Goal: Task Accomplishment & Management: Complete application form

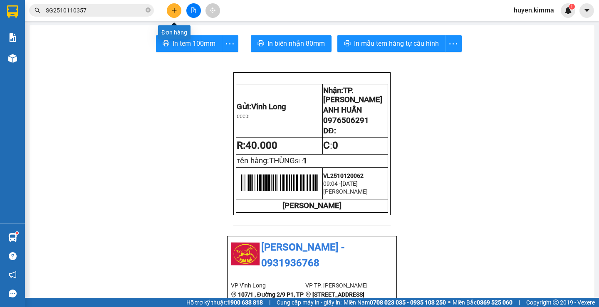
click at [176, 12] on icon "plus" at bounding box center [174, 10] width 6 height 6
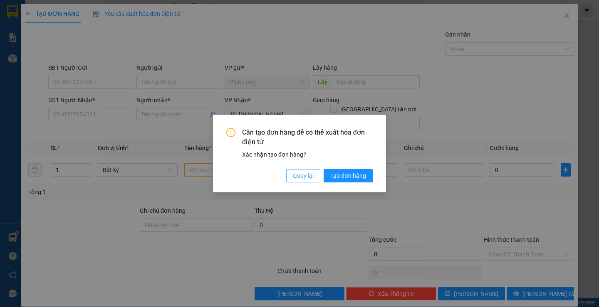
drag, startPoint x: 296, startPoint y: 180, endPoint x: 182, endPoint y: 146, distance: 118.5
click at [296, 179] on span "Quay lại" at bounding box center [303, 175] width 21 height 9
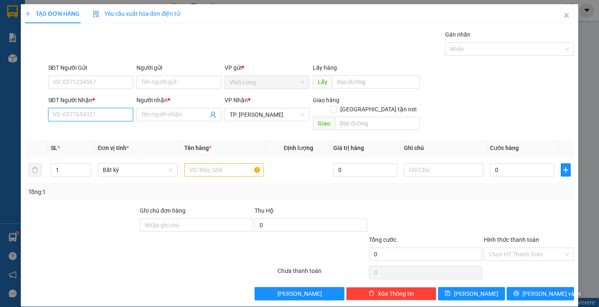
click at [97, 115] on input "SĐT Người Nhận *" at bounding box center [90, 114] width 85 height 13
type input "0333822231"
click at [103, 129] on div "0333822231 - [PERSON_NAME]" at bounding box center [93, 131] width 82 height 9
type input "[PERSON_NAME]"
type input "0333822231"
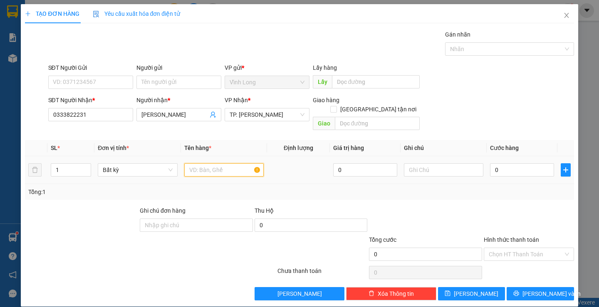
click at [204, 165] on input "text" at bounding box center [223, 169] width 79 height 13
type input "THUNG"
click at [421, 163] on input "text" at bounding box center [443, 169] width 79 height 13
type input "B"
click at [501, 163] on input "0" at bounding box center [522, 169] width 64 height 13
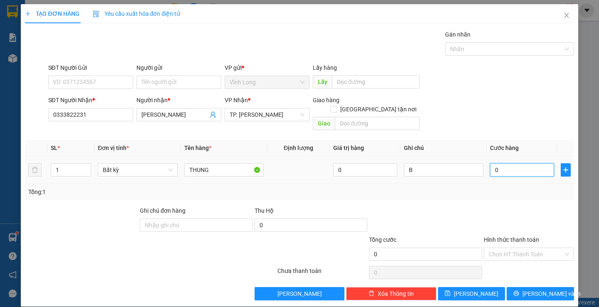
type input "3"
type input "30"
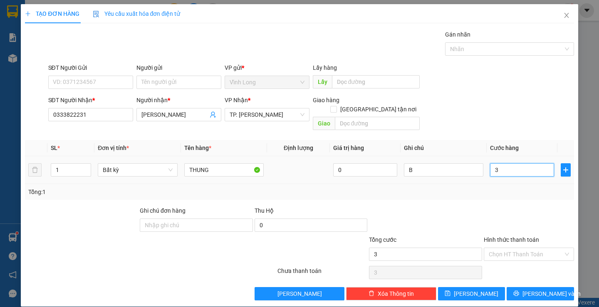
type input "30"
type input "30.000"
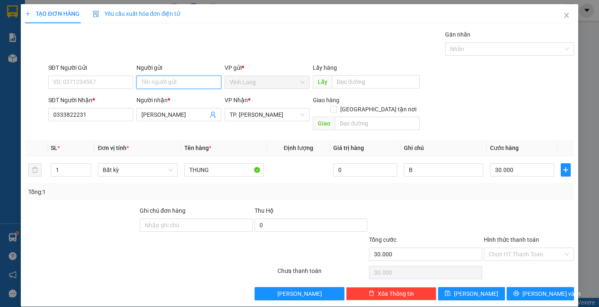
click at [169, 82] on input "Người gửi" at bounding box center [178, 82] width 85 height 13
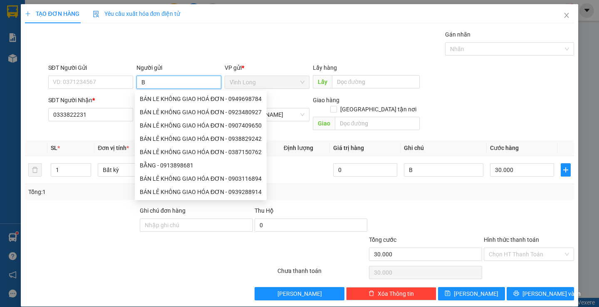
type input "BÁ"
click at [180, 101] on div "BÁN LE KHÔNG GIAO HOÁ ĐƠN - 0949698784" at bounding box center [201, 98] width 122 height 9
type input "0949698784"
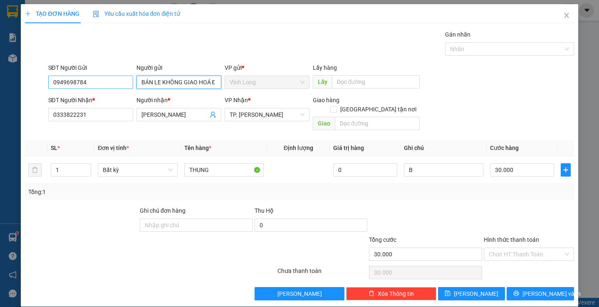
type input "BÁN LE KHÔNG GIAO HOÁ ĐƠN"
drag, startPoint x: 87, startPoint y: 82, endPoint x: 0, endPoint y: 88, distance: 87.1
click at [0, 88] on div "TẠO ĐƠN HÀNG Yêu cầu xuất hóa đơn điện tử Transit Pickup Surcharge Ids Transit …" at bounding box center [299, 153] width 599 height 307
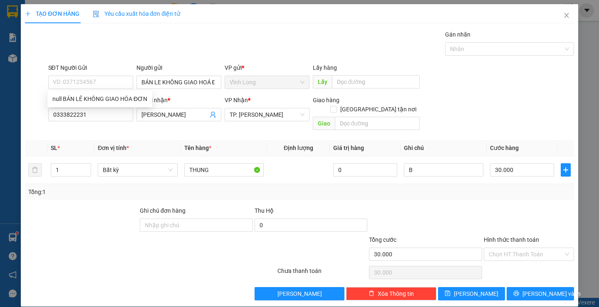
click at [509, 237] on label "Hình thức thanh toán" at bounding box center [510, 240] width 55 height 7
click at [509, 248] on input "Hình thức thanh toán" at bounding box center [525, 254] width 74 height 12
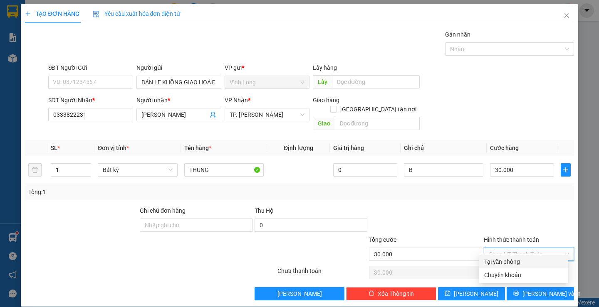
click at [503, 261] on div "Tại văn phòng" at bounding box center [523, 261] width 79 height 9
type input "0"
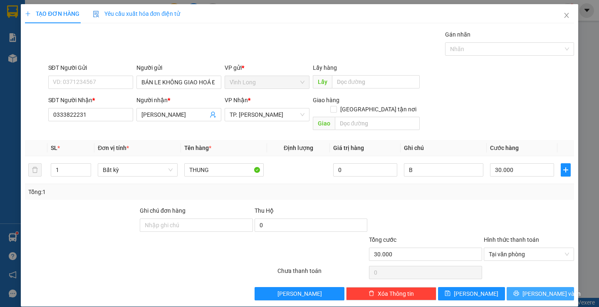
click at [535, 289] on span "[PERSON_NAME] và In" at bounding box center [551, 293] width 58 height 9
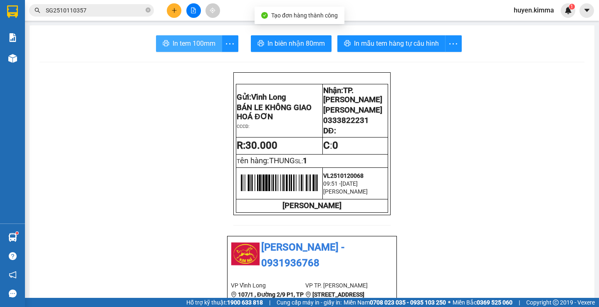
click at [178, 43] on span "In tem 100mm" at bounding box center [193, 43] width 43 height 10
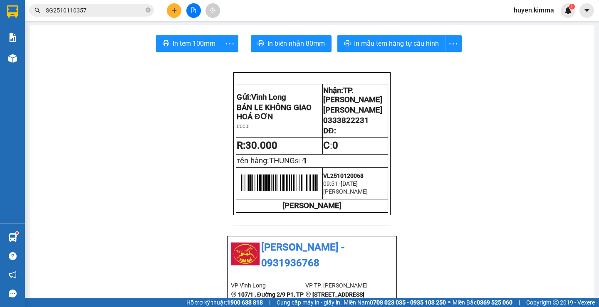
click at [182, 14] on div at bounding box center [193, 10] width 62 height 15
click at [174, 15] on button at bounding box center [174, 10] width 15 height 15
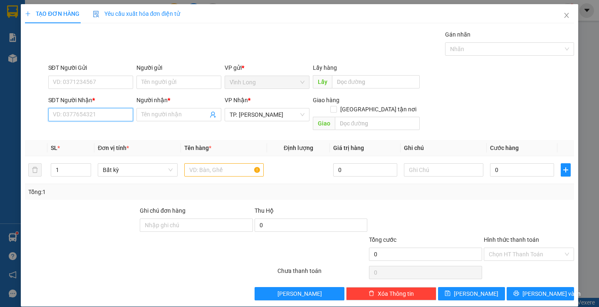
click at [71, 113] on input "SĐT Người Nhận *" at bounding box center [90, 114] width 85 height 13
type input "0912339169"
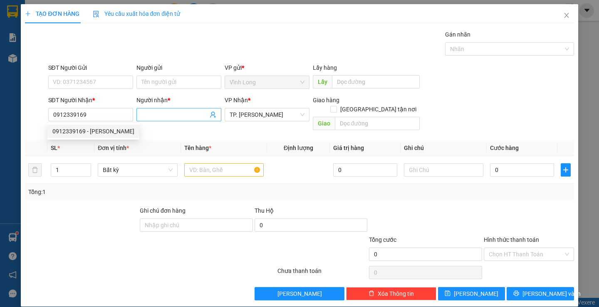
click at [149, 115] on input "Người nhận *" at bounding box center [174, 114] width 67 height 9
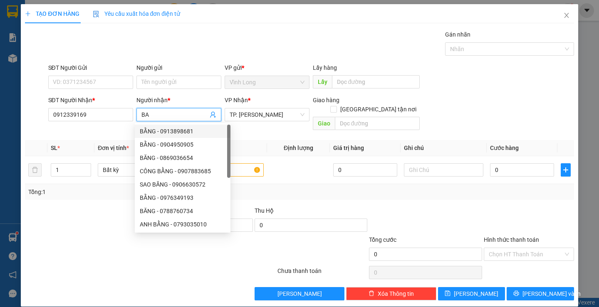
type input "B"
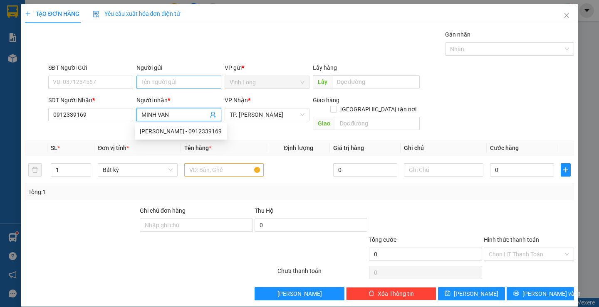
type input "MINH VAN"
click at [147, 81] on input "Người gửi" at bounding box center [178, 82] width 85 height 13
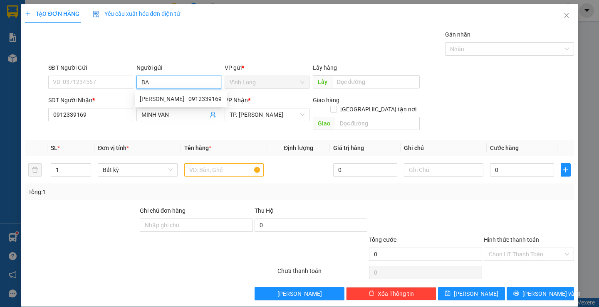
type input "BAN"
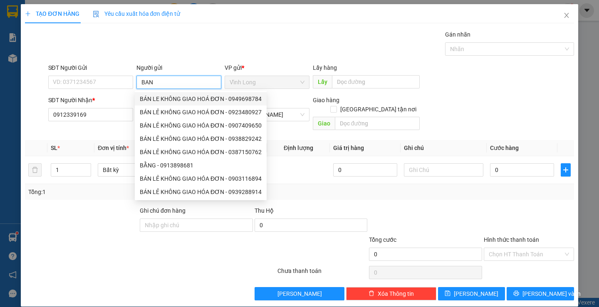
click at [198, 99] on div "BÁN LE KHÔNG GIAO HOÁ ĐƠN - 0949698784" at bounding box center [201, 98] width 122 height 9
type input "0949698784"
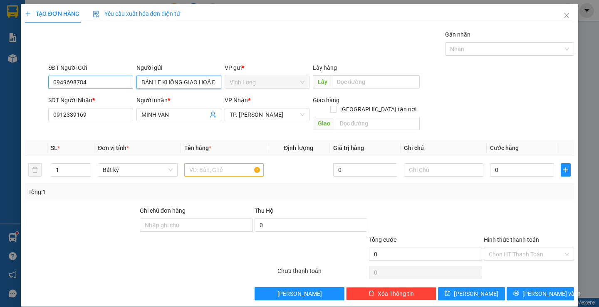
type input "BÁN LE KHÔNG GIAO HOÁ ĐƠN"
drag, startPoint x: 122, startPoint y: 84, endPoint x: 67, endPoint y: 82, distance: 54.9
click at [67, 82] on input "0949698784" at bounding box center [90, 82] width 85 height 13
click at [100, 84] on input "0949698784" at bounding box center [90, 82] width 85 height 13
drag, startPoint x: 100, startPoint y: 84, endPoint x: 45, endPoint y: 84, distance: 54.5
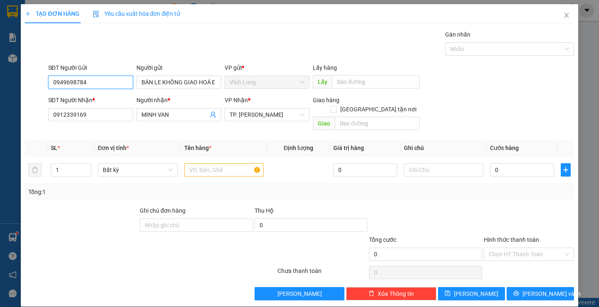
click at [45, 84] on div "SĐT Người Gửi 0949698784 0949698784 Người gửi BÁN LE KHÔNG GIAO HOÁ ĐƠN VP gửi …" at bounding box center [299, 77] width 550 height 29
click at [235, 166] on input "text" at bounding box center [223, 169] width 79 height 13
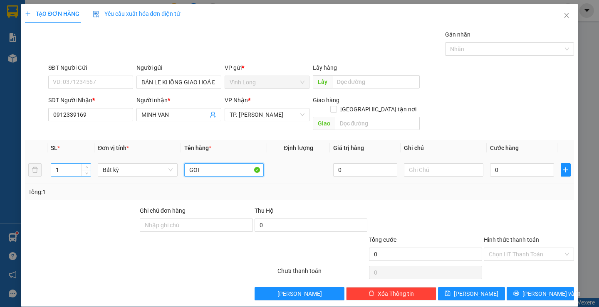
type input "GOI"
drag, startPoint x: 62, startPoint y: 165, endPoint x: 50, endPoint y: 168, distance: 12.5
click at [50, 168] on td "1" at bounding box center [70, 170] width 47 height 28
type input "2"
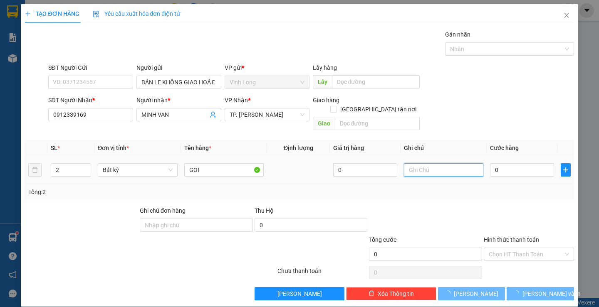
click at [412, 163] on input "text" at bounding box center [443, 169] width 79 height 13
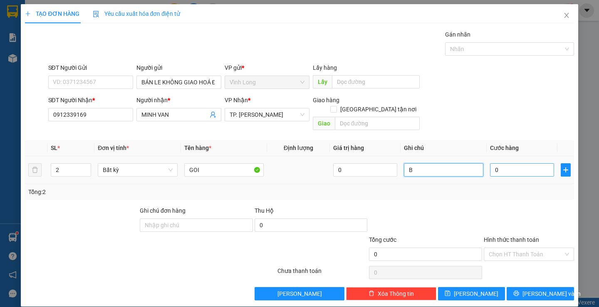
type input "B"
click at [509, 163] on input "0" at bounding box center [522, 169] width 64 height 13
type input "4"
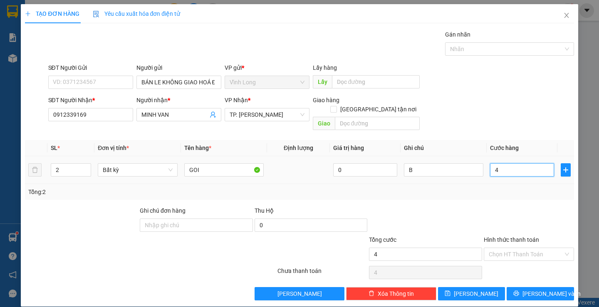
type input "40"
type input "40.000"
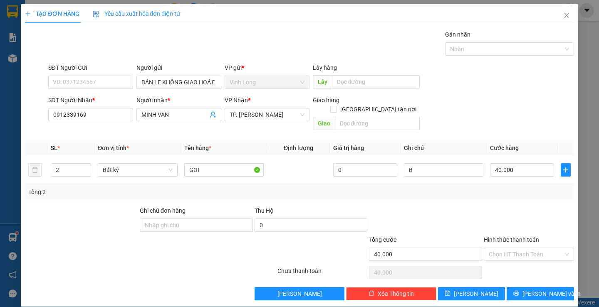
click at [500, 237] on label "Hình thức thanh toán" at bounding box center [510, 240] width 55 height 7
click at [500, 248] on input "Hình thức thanh toán" at bounding box center [525, 254] width 74 height 12
click at [511, 262] on div "Tại văn phòng" at bounding box center [523, 261] width 79 height 9
type input "0"
click at [519, 291] on icon "printer" at bounding box center [516, 294] width 6 height 6
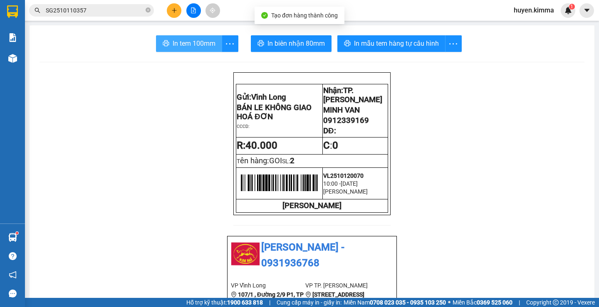
click at [175, 42] on span "In tem 100mm" at bounding box center [193, 43] width 43 height 10
click at [165, 44] on icon "printer" at bounding box center [166, 43] width 7 height 7
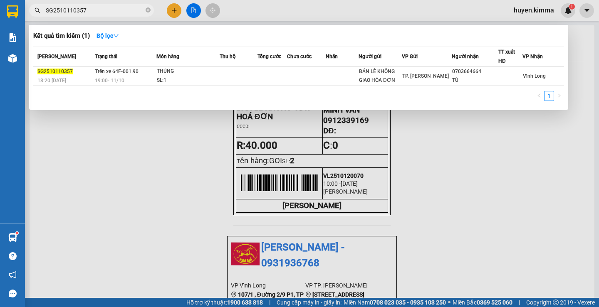
click at [106, 10] on input "SG2510110357" at bounding box center [95, 10] width 98 height 9
type input "S"
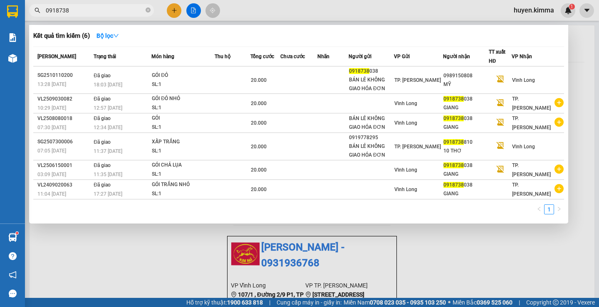
type input "0918738"
click at [172, 11] on div at bounding box center [299, 153] width 599 height 307
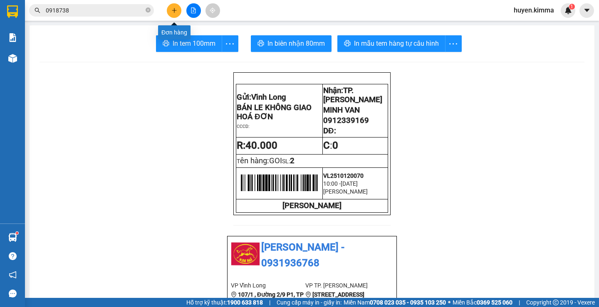
click at [172, 11] on icon "plus" at bounding box center [174, 10] width 6 height 6
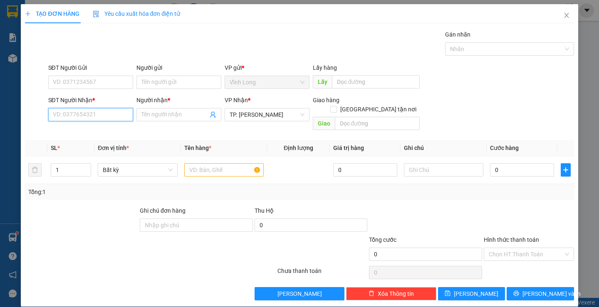
click at [100, 112] on input "SĐT Người Nhận *" at bounding box center [90, 114] width 85 height 13
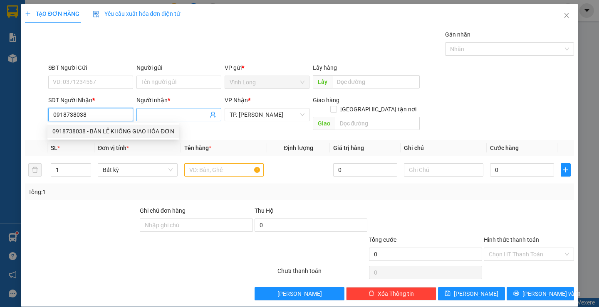
type input "0918738038"
click at [159, 116] on input "Người nhận *" at bounding box center [174, 114] width 67 height 9
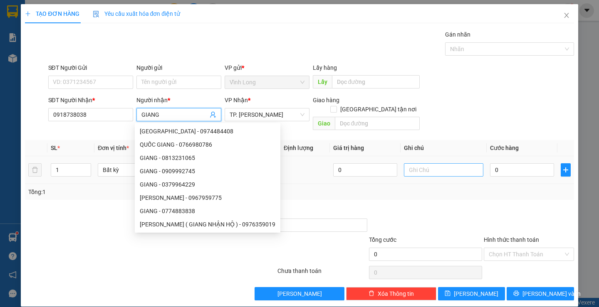
type input "GIANG"
click at [414, 163] on input "text" at bounding box center [443, 169] width 79 height 13
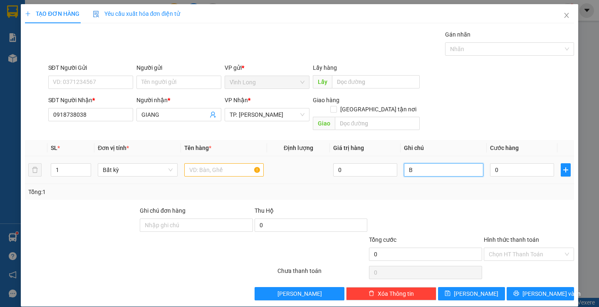
type input "B"
click at [202, 163] on input "text" at bounding box center [223, 169] width 79 height 13
type input "GOI"
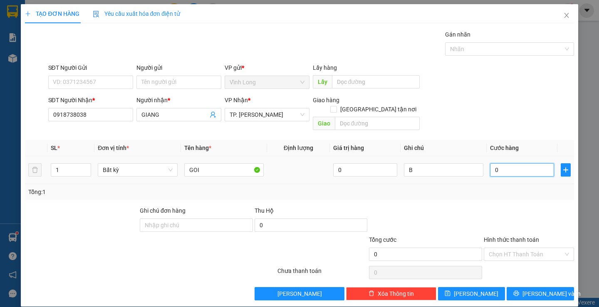
click at [517, 163] on input "0" at bounding box center [522, 169] width 64 height 13
type input "2"
type input "20"
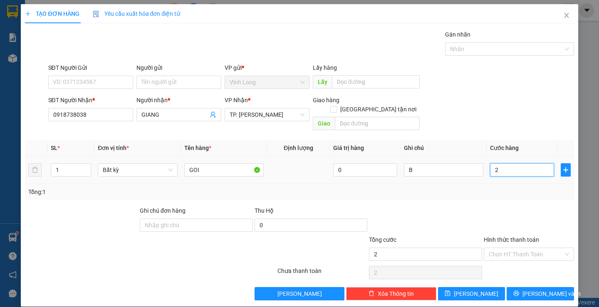
type input "20"
type input "20.000"
click at [512, 237] on label "Hình thức thanh toán" at bounding box center [510, 240] width 55 height 7
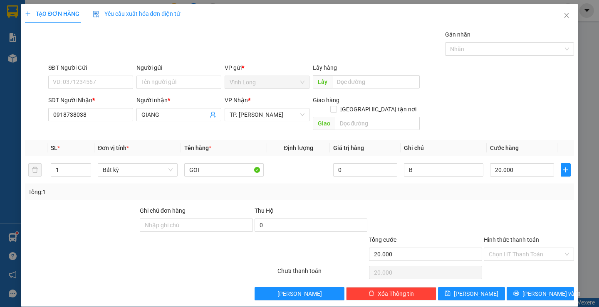
click at [512, 248] on input "Hình thức thanh toán" at bounding box center [525, 254] width 74 height 12
click at [514, 262] on div "Tại văn phòng" at bounding box center [523, 261] width 79 height 9
type input "0"
click at [527, 287] on button "[PERSON_NAME] và In" at bounding box center [539, 293] width 67 height 13
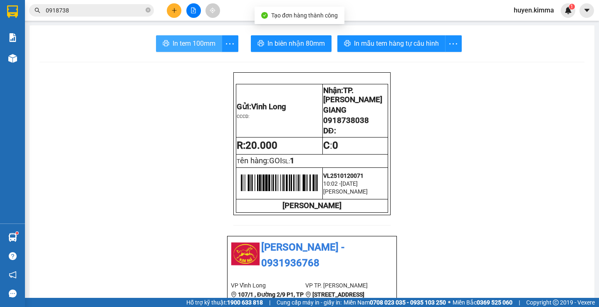
click at [168, 44] on button "In tem 100mm" at bounding box center [189, 43] width 66 height 17
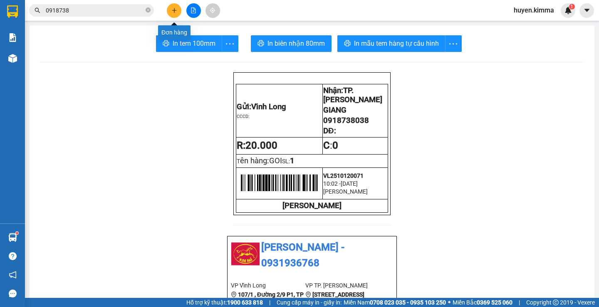
click at [176, 10] on icon "plus" at bounding box center [174, 10] width 6 height 6
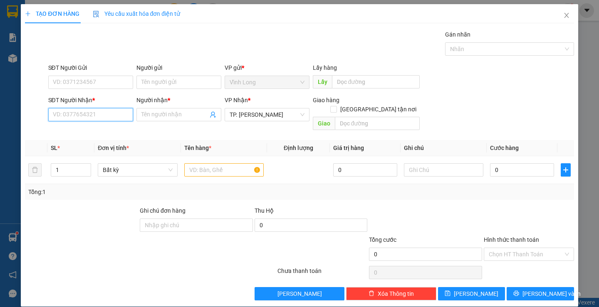
click at [69, 115] on input "SĐT Người Nhận *" at bounding box center [90, 114] width 85 height 13
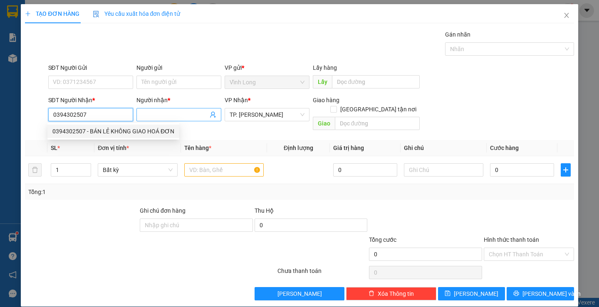
type input "0394302507"
click at [170, 111] on input "Người nhận *" at bounding box center [174, 114] width 67 height 9
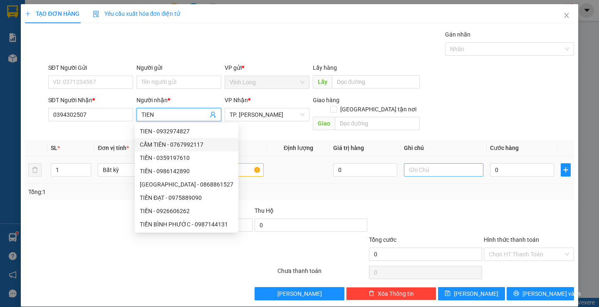
type input "TIEN"
click at [411, 163] on input "text" at bounding box center [443, 169] width 79 height 13
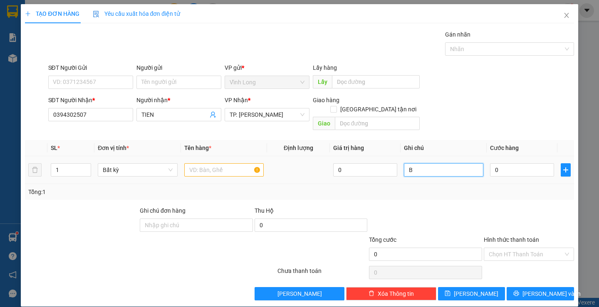
type input "B"
click at [209, 163] on input "text" at bounding box center [223, 169] width 79 height 13
type input "THUNG MÚ"
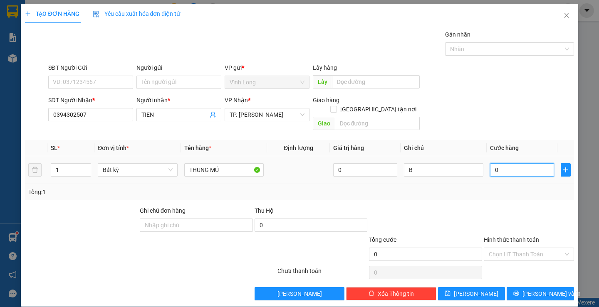
click at [499, 163] on input "0" at bounding box center [522, 169] width 64 height 13
type input "5"
type input "50"
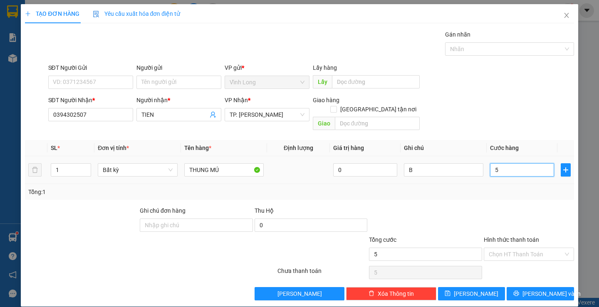
type input "50"
type input "50.000"
click at [502, 237] on label "Hình thức thanh toán" at bounding box center [510, 240] width 55 height 7
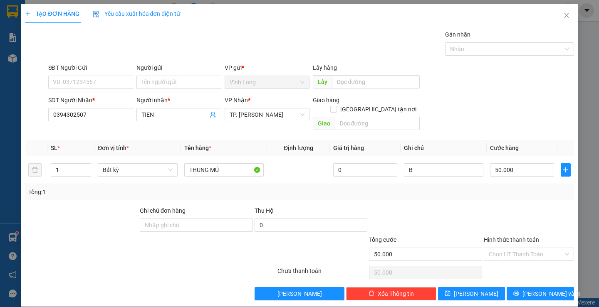
click at [502, 248] on input "Hình thức thanh toán" at bounding box center [525, 254] width 74 height 12
click at [508, 261] on div "Tại văn phòng" at bounding box center [523, 261] width 79 height 9
type input "0"
click at [530, 289] on span "[PERSON_NAME] và In" at bounding box center [551, 293] width 58 height 9
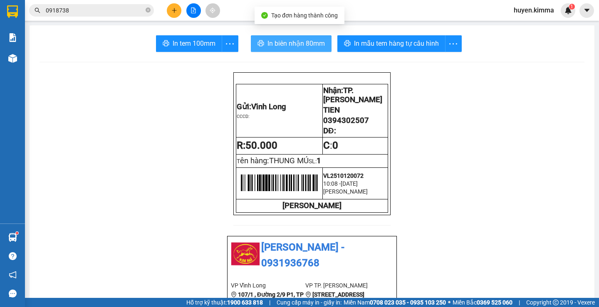
click at [259, 45] on icon "printer" at bounding box center [260, 43] width 6 height 6
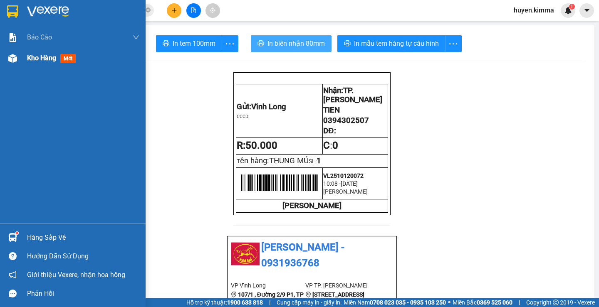
click at [47, 58] on span "Kho hàng" at bounding box center [41, 58] width 29 height 8
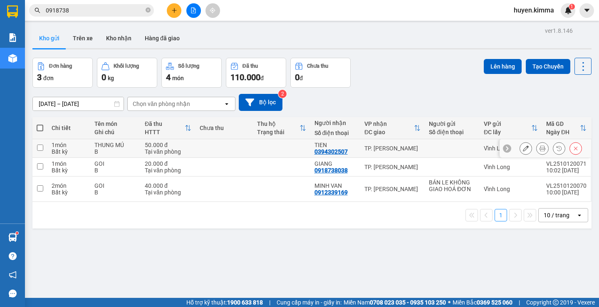
click at [522, 150] on icon at bounding box center [525, 148] width 6 height 6
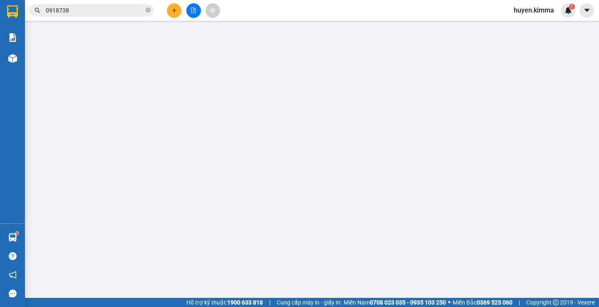
type input "0394302507"
type input "TIEN"
type input "50.000"
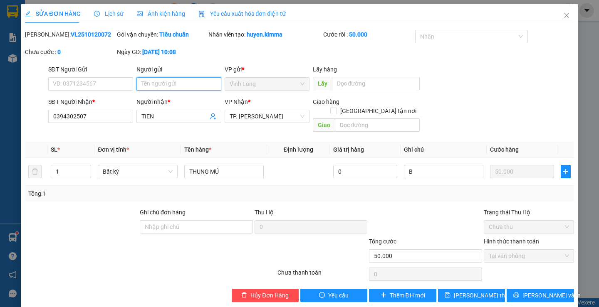
click at [150, 81] on input "Người gửi" at bounding box center [178, 83] width 85 height 13
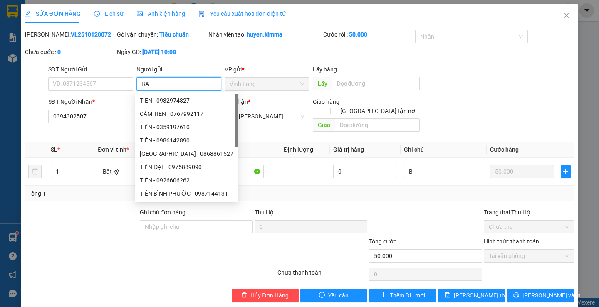
type input "BÁN"
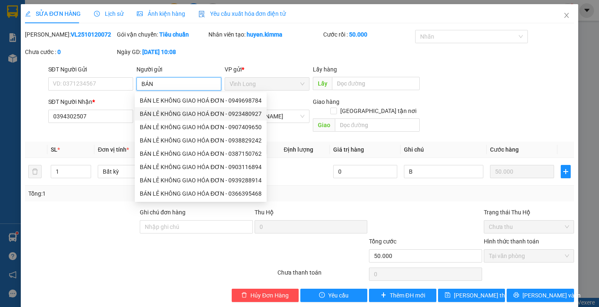
click at [185, 116] on div "BÁN LẺ KHÔNG GIAO HOÁ ĐƠN - 0923480927" at bounding box center [201, 113] width 122 height 9
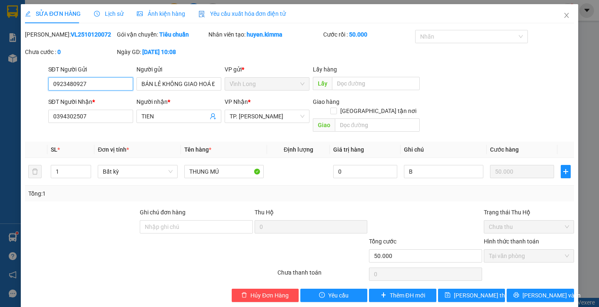
drag, startPoint x: 102, startPoint y: 81, endPoint x: 44, endPoint y: 80, distance: 57.8
click at [44, 80] on div "SĐT Người Gửi 0923480927 0923480927 Người gửi BÁN LẺ KHÔNG GIAO HOÁ ĐƠN VP gửi …" at bounding box center [299, 79] width 550 height 29
click at [475, 291] on span "[PERSON_NAME] thay đổi" at bounding box center [486, 295] width 67 height 9
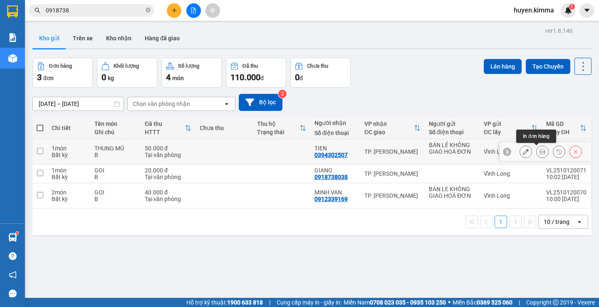
click at [539, 152] on icon at bounding box center [542, 152] width 6 height 6
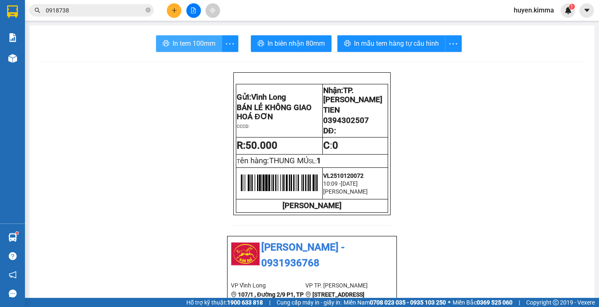
click at [172, 44] on span "In tem 100mm" at bounding box center [193, 43] width 43 height 10
click at [175, 10] on icon "plus" at bounding box center [174, 10] width 6 height 6
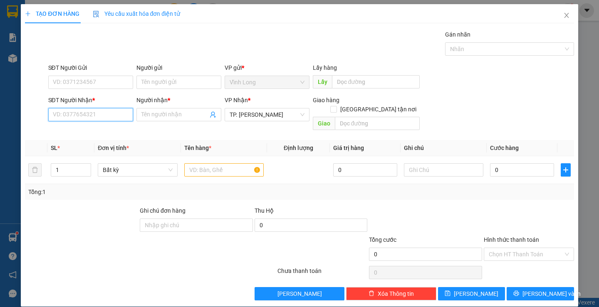
click at [74, 111] on input "SĐT Người Nhận *" at bounding box center [90, 114] width 85 height 13
type input "0939001499"
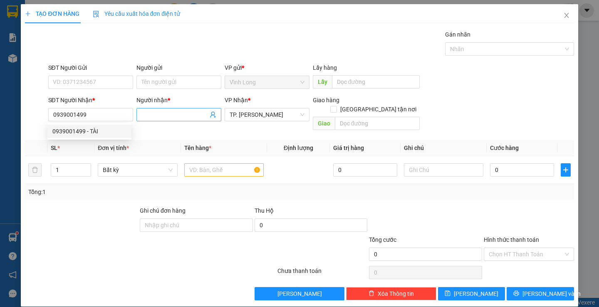
click at [172, 113] on input "Người nhận *" at bounding box center [174, 114] width 67 height 9
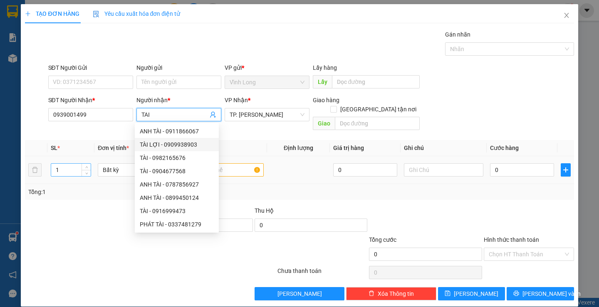
type input "TAI"
click at [62, 164] on input "1" at bounding box center [70, 170] width 39 height 12
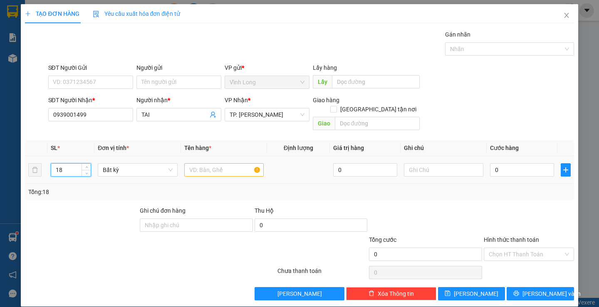
type input "1"
type input "8"
click at [198, 163] on input "text" at bounding box center [223, 169] width 79 height 13
type input "[PERSON_NAME]"
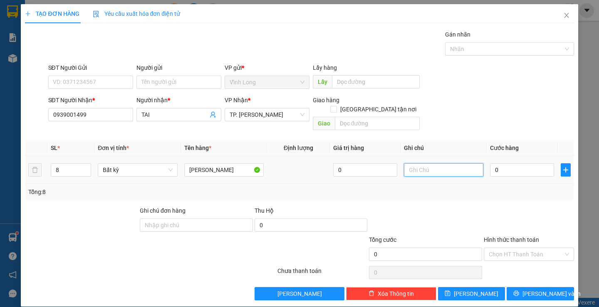
click at [421, 163] on input "text" at bounding box center [443, 169] width 79 height 13
type input "B"
click at [501, 163] on input "0" at bounding box center [522, 169] width 64 height 13
type input "2"
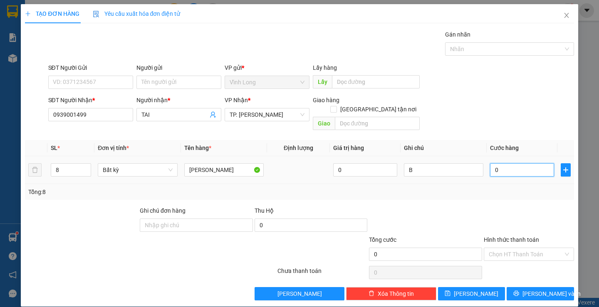
type input "2"
type input "24"
type input "240"
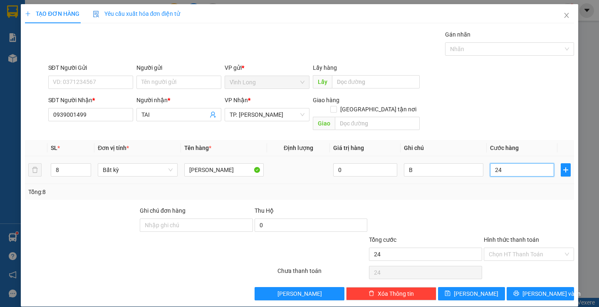
type input "240"
type input "240.000"
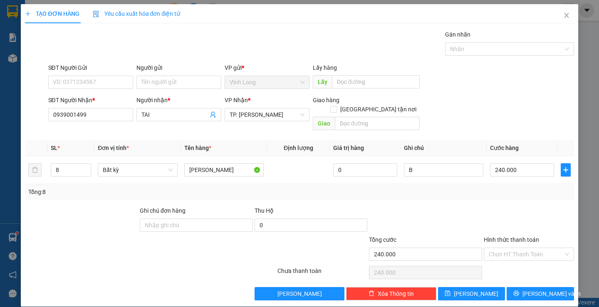
click at [508, 237] on label "Hình thức thanh toán" at bounding box center [510, 240] width 55 height 7
click at [508, 248] on input "Hình thức thanh toán" at bounding box center [525, 254] width 74 height 12
click at [508, 262] on div "Tại văn phòng" at bounding box center [523, 261] width 79 height 9
click at [527, 287] on button "[PERSON_NAME] và In" at bounding box center [539, 293] width 67 height 13
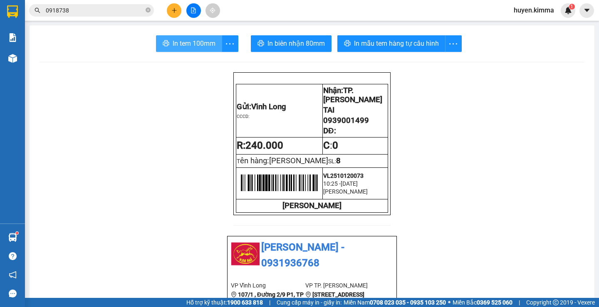
click at [163, 41] on icon "printer" at bounding box center [166, 43] width 6 height 6
click at [167, 43] on button "In tem 100mm" at bounding box center [189, 43] width 66 height 17
click at [173, 9] on icon "plus" at bounding box center [174, 10] width 6 height 6
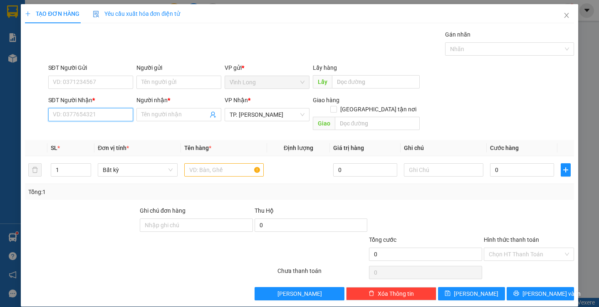
click at [59, 115] on input "SĐT Người Nhận *" at bounding box center [90, 114] width 85 height 13
type input "0984261548"
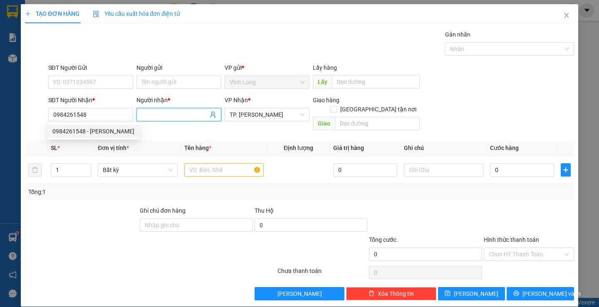
click at [155, 113] on input "Người nhận *" at bounding box center [174, 114] width 67 height 9
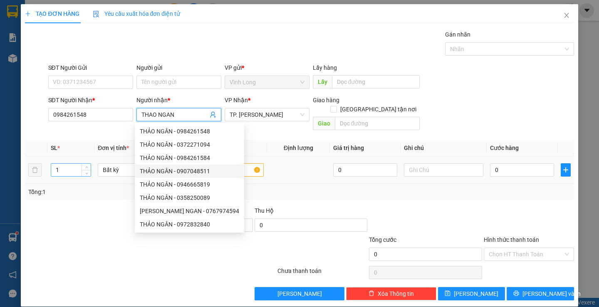
type input "THAO NGAN"
click at [64, 164] on input "1" at bounding box center [70, 170] width 39 height 12
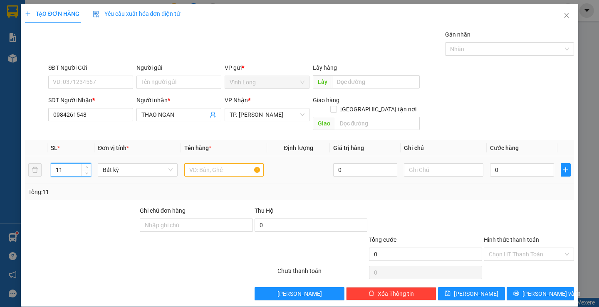
type input "1"
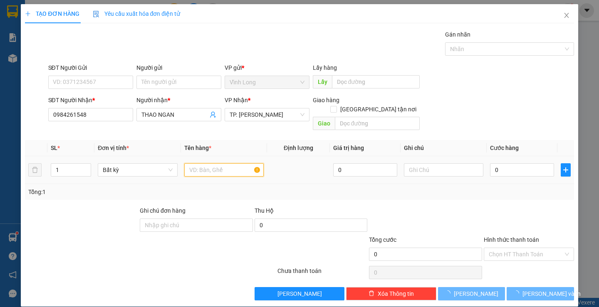
click at [200, 163] on input "text" at bounding box center [223, 169] width 79 height 13
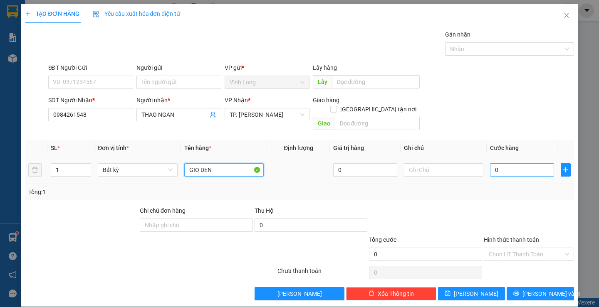
type input "GIO DEN"
click at [502, 163] on input "0" at bounding box center [522, 169] width 64 height 13
type input "2"
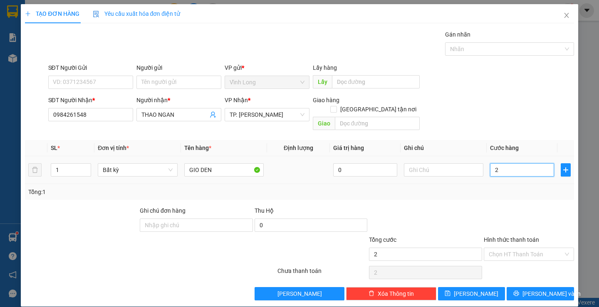
type input "20"
type input "20.000"
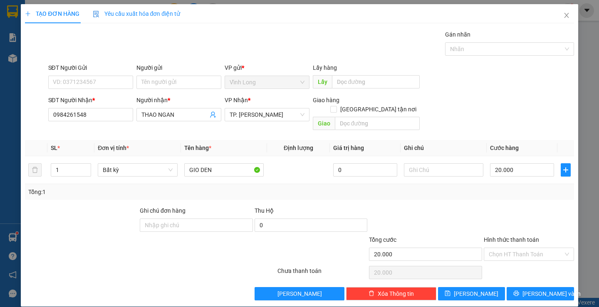
click at [496, 237] on label "Hình thức thanh toán" at bounding box center [510, 240] width 55 height 7
click at [496, 248] on input "Hình thức thanh toán" at bounding box center [525, 254] width 74 height 12
click at [496, 261] on div "Tại văn phòng" at bounding box center [523, 261] width 79 height 9
type input "0"
click at [517, 287] on button "[PERSON_NAME] và In" at bounding box center [539, 293] width 67 height 13
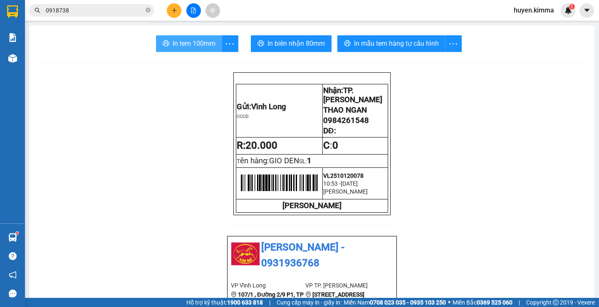
click at [177, 43] on span "In tem 100mm" at bounding box center [193, 43] width 43 height 10
click at [172, 10] on icon "plus" at bounding box center [174, 10] width 6 height 6
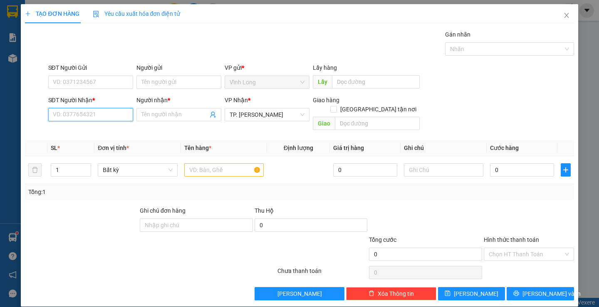
click at [59, 115] on input "SĐT Người Nhận *" at bounding box center [90, 114] width 85 height 13
type input "0986525530"
click at [104, 131] on div "0986525530 - CHỊ [PERSON_NAME]" at bounding box center [98, 131] width 93 height 9
type input "CHỊ [PERSON_NAME]"
type input "0986525530"
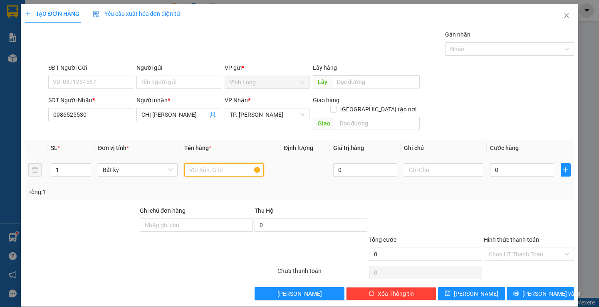
click at [228, 163] on input "text" at bounding box center [223, 169] width 79 height 13
type input "THÙNG"
click at [417, 163] on input "text" at bounding box center [443, 169] width 79 height 13
type input "B"
click at [503, 163] on input "0" at bounding box center [522, 169] width 64 height 13
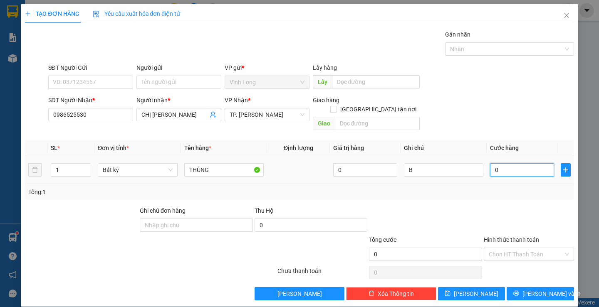
type input "4"
type input "40"
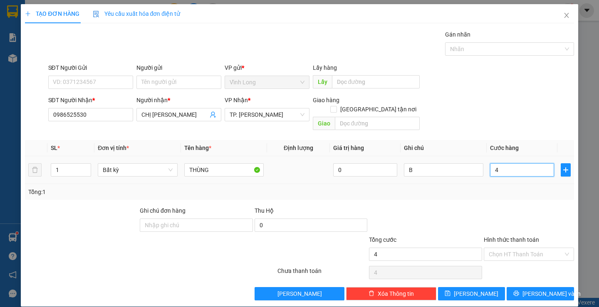
type input "40"
type input "40.000"
click at [502, 237] on label "Hình thức thanh toán" at bounding box center [510, 240] width 55 height 7
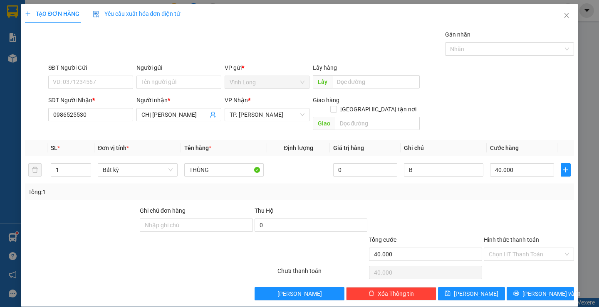
click at [502, 248] on input "Hình thức thanh toán" at bounding box center [525, 254] width 74 height 12
click at [502, 262] on div "Tại văn phòng" at bounding box center [523, 261] width 79 height 9
click at [519, 291] on icon "printer" at bounding box center [516, 294] width 6 height 6
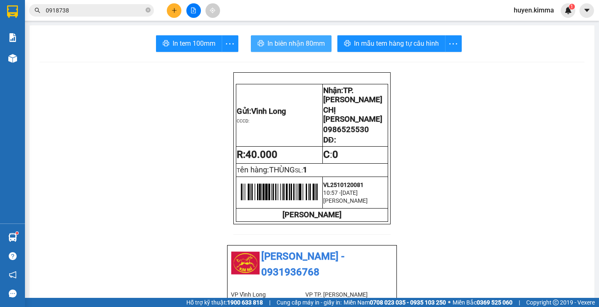
click at [280, 43] on span "In biên nhận 80mm" at bounding box center [295, 43] width 57 height 10
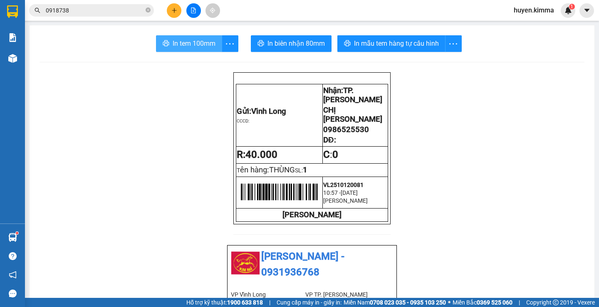
click at [180, 44] on span "In tem 100mm" at bounding box center [193, 43] width 43 height 10
